Goal: Information Seeking & Learning: Learn about a topic

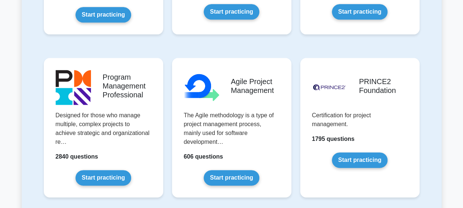
scroll to position [442, 0]
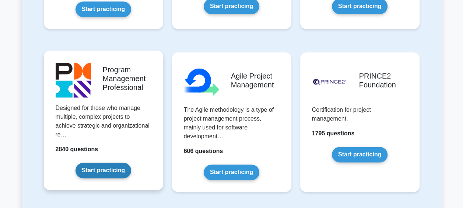
click at [125, 162] on link "Start practicing" at bounding box center [104, 169] width 56 height 15
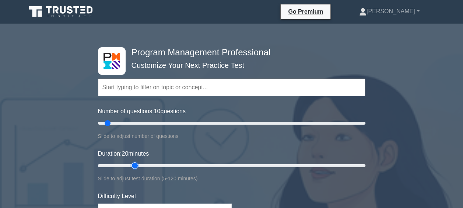
drag, startPoint x: 112, startPoint y: 166, endPoint x: 134, endPoint y: 163, distance: 22.3
type input "20"
click at [134, 163] on input "Duration: 20 minutes" at bounding box center [231, 165] width 267 height 9
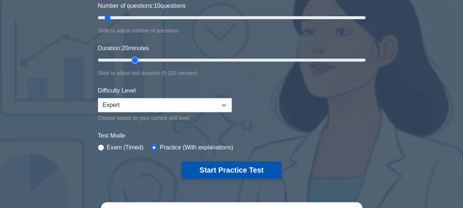
scroll to position [111, 0]
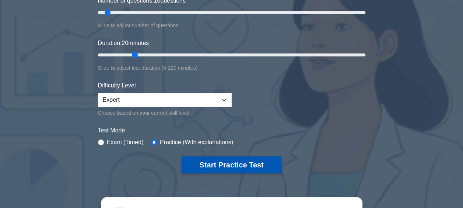
click at [249, 164] on button "Start Practice Test" at bounding box center [231, 164] width 99 height 17
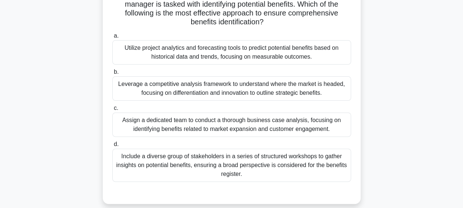
scroll to position [74, 0]
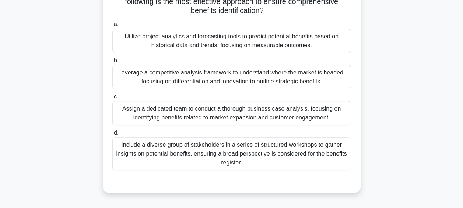
click at [266, 147] on div "Include a diverse group of stakeholders in a series of structured workshops to …" at bounding box center [231, 153] width 239 height 33
click at [112, 135] on input "d. Include a diverse group of stakeholders in a series of structured workshops …" at bounding box center [112, 132] width 0 height 5
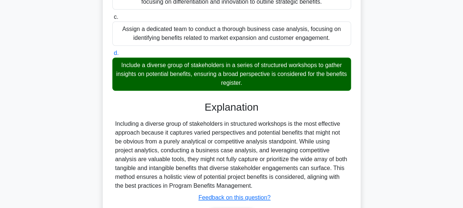
scroll to position [201, 0]
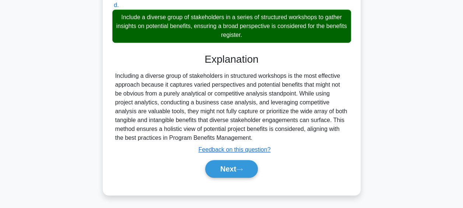
click at [246, 180] on div "a. Utilize project analytics and forecasting tools to predict potential benefit…" at bounding box center [232, 38] width 240 height 295
click at [247, 174] on button "Next" at bounding box center [231, 169] width 53 height 18
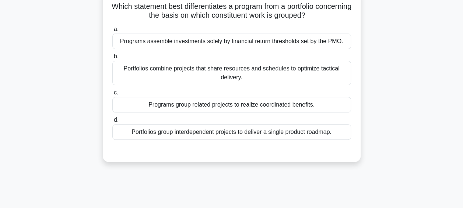
scroll to position [43, 0]
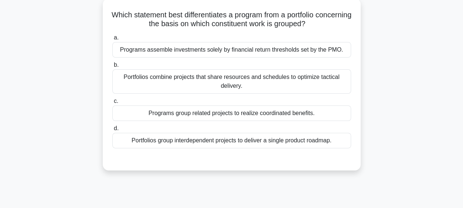
click at [289, 113] on div "Programs group related projects to realize coordinated benefits." at bounding box center [231, 112] width 239 height 15
click at [112, 104] on input "c. Programs group related projects to realize coordinated benefits." at bounding box center [112, 101] width 0 height 5
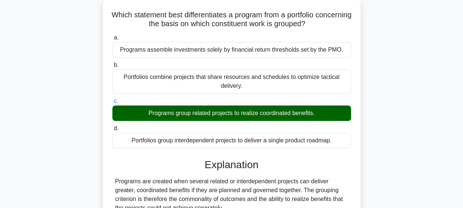
scroll to position [219, 0]
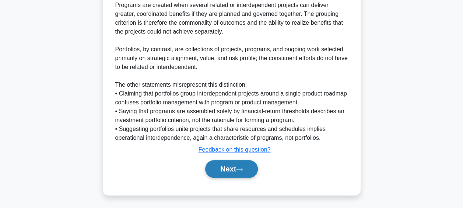
click at [249, 163] on button "Next" at bounding box center [231, 169] width 53 height 18
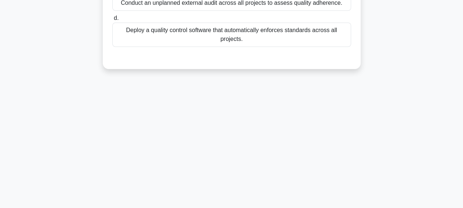
scroll to position [43, 0]
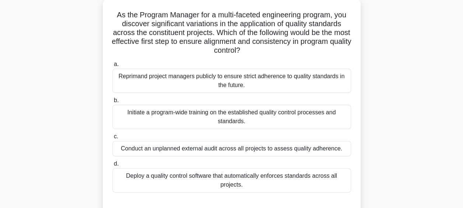
click at [277, 117] on div "Initiate a program-wide training on the established quality control processes a…" at bounding box center [231, 117] width 239 height 24
click at [112, 103] on input "b. Initiate a program-wide training on the established quality control processe…" at bounding box center [112, 100] width 0 height 5
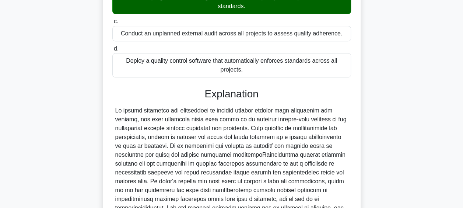
scroll to position [301, 0]
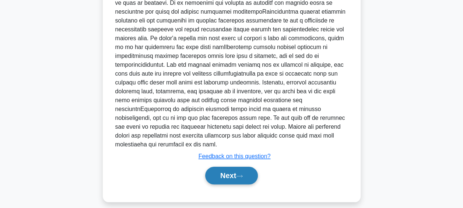
click at [253, 171] on button "Next" at bounding box center [231, 176] width 53 height 18
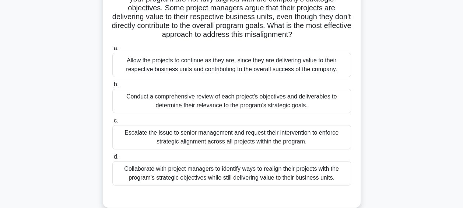
scroll to position [80, 0]
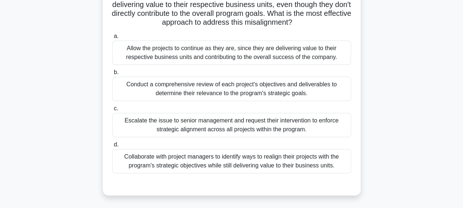
click at [231, 162] on div "Collaborate with project managers to identify ways to realign their projects wi…" at bounding box center [231, 161] width 239 height 24
click at [112, 147] on input "d. Collaborate with project managers to identify ways to realign their projects…" at bounding box center [112, 144] width 0 height 5
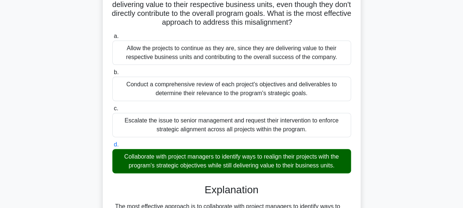
scroll to position [228, 0]
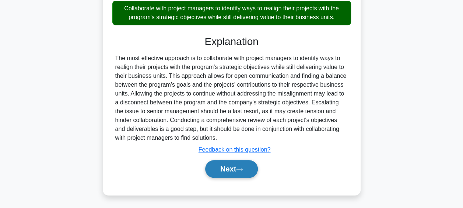
click at [235, 172] on button "Next" at bounding box center [231, 169] width 53 height 18
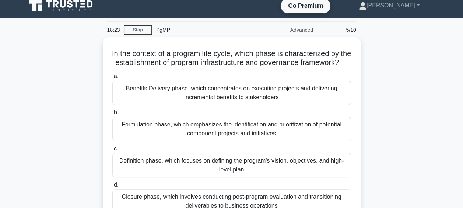
scroll to position [43, 0]
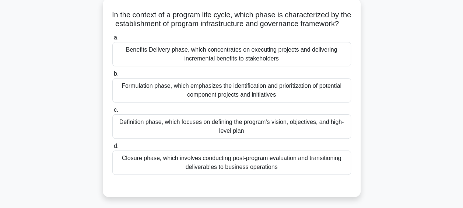
click at [277, 102] on div "Formulation phase, which emphasizes the identification and prioritization of po…" at bounding box center [231, 90] width 239 height 24
click at [112, 76] on input "b. Formulation phase, which emphasizes the identification and prioritization of…" at bounding box center [112, 73] width 0 height 5
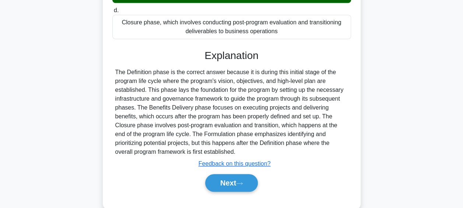
scroll to position [190, 0]
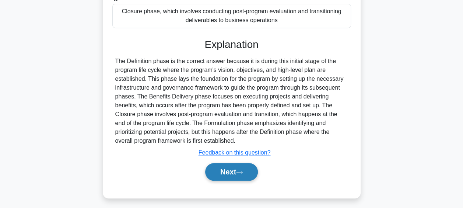
click at [242, 174] on button "Next" at bounding box center [231, 172] width 53 height 18
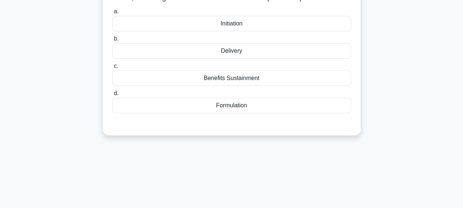
scroll to position [43, 0]
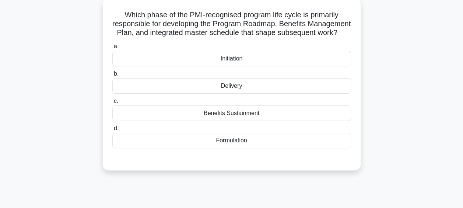
click at [251, 148] on div "Formulation" at bounding box center [231, 140] width 239 height 15
click at [112, 131] on input "d. Formulation" at bounding box center [112, 128] width 0 height 5
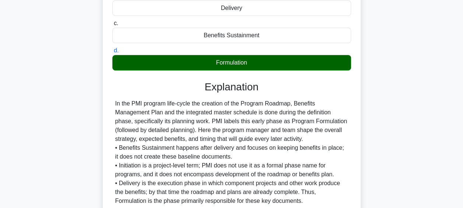
scroll to position [190, 0]
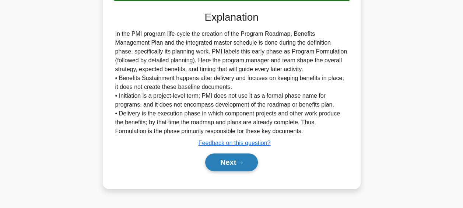
click at [244, 166] on button "Next" at bounding box center [231, 162] width 53 height 18
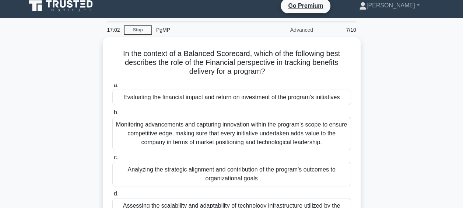
scroll to position [43, 0]
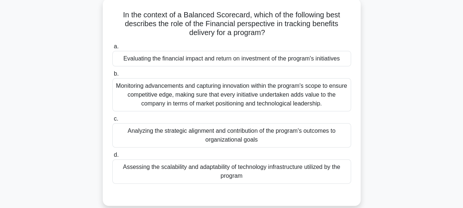
click at [243, 143] on div "Analyzing the strategic alignment and contribution of the program's outcomes to…" at bounding box center [231, 135] width 239 height 24
click at [112, 121] on input "c. Analyzing the strategic alignment and contribution of the program's outcomes…" at bounding box center [112, 118] width 0 height 5
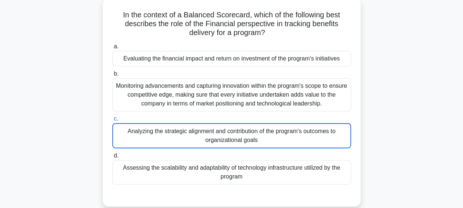
drag, startPoint x: 256, startPoint y: 52, endPoint x: 259, endPoint y: 57, distance: 6.8
click at [256, 52] on div "Evaluating the financial impact and return on investment of the program's initi…" at bounding box center [231, 58] width 239 height 15
click at [112, 49] on input "a. Evaluating the financial impact and return on investment of the program's in…" at bounding box center [112, 46] width 0 height 5
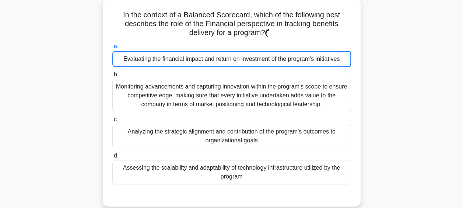
click at [259, 59] on div "Evaluating the financial impact and return on investment of the program's initi…" at bounding box center [231, 59] width 239 height 16
click at [112, 49] on input "a. Evaluating the financial impact and return on investment of the program's in…" at bounding box center [112, 46] width 0 height 5
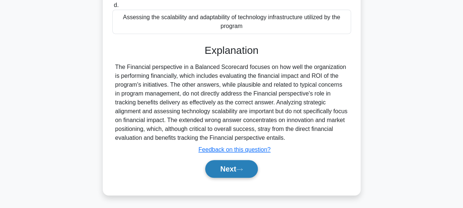
click at [246, 168] on button "Next" at bounding box center [231, 169] width 53 height 18
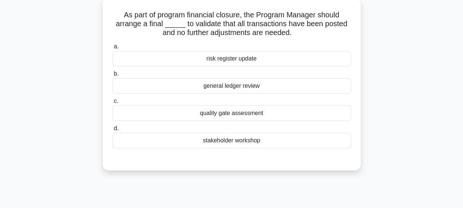
click at [284, 117] on div "quality gate assessment" at bounding box center [231, 112] width 239 height 15
click at [112, 104] on input "c. quality gate assessment" at bounding box center [112, 101] width 0 height 5
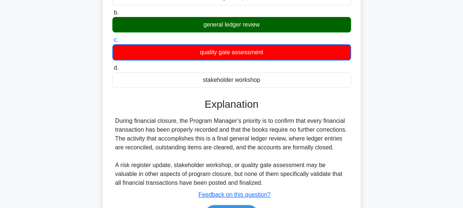
scroll to position [153, 0]
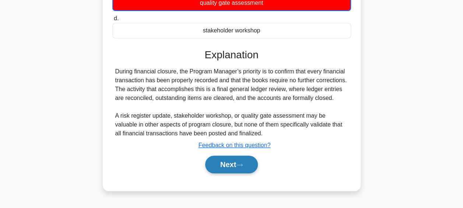
click at [246, 164] on button "Next" at bounding box center [231, 164] width 53 height 18
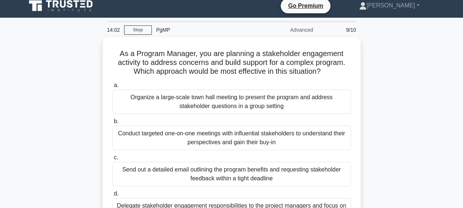
scroll to position [43, 0]
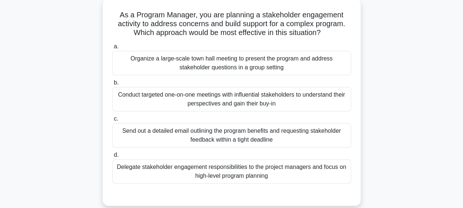
click at [275, 105] on div "Conduct targeted one-on-one meetings with influential stakeholders to understan…" at bounding box center [231, 99] width 239 height 24
click at [112, 85] on input "b. Conduct targeted one-on-one meetings with influential stakeholders to unders…" at bounding box center [112, 82] width 0 height 5
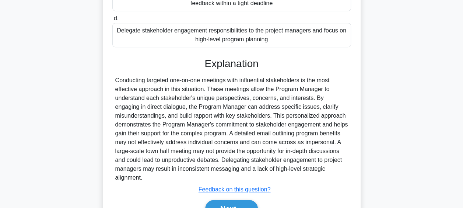
scroll to position [190, 0]
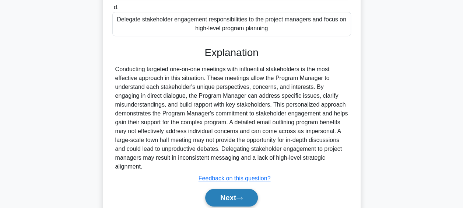
click at [240, 193] on button "Next" at bounding box center [231, 198] width 53 height 18
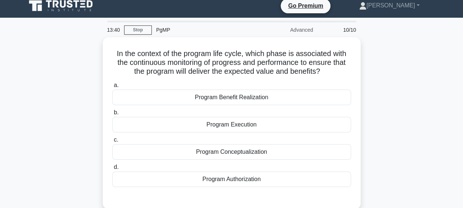
scroll to position [43, 0]
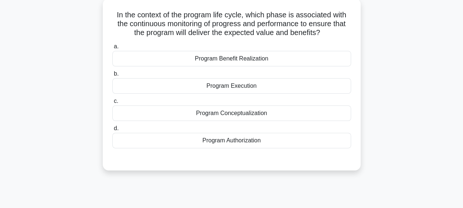
click at [263, 57] on div "Program Benefit Realization" at bounding box center [231, 58] width 239 height 15
click at [112, 49] on input "a. Program Benefit Realization" at bounding box center [112, 46] width 0 height 5
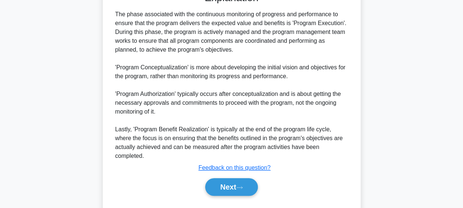
scroll to position [220, 0]
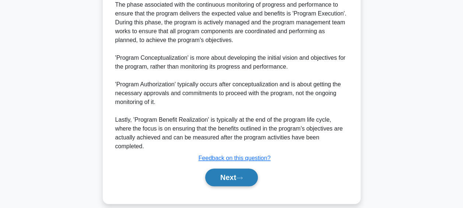
click at [248, 168] on button "Next" at bounding box center [231, 177] width 53 height 18
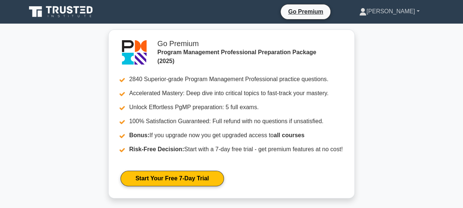
click at [401, 11] on link "[PERSON_NAME]" at bounding box center [390, 11] width 96 height 15
click at [377, 29] on link "Profile" at bounding box center [371, 29] width 58 height 12
